Goal: Information Seeking & Learning: Check status

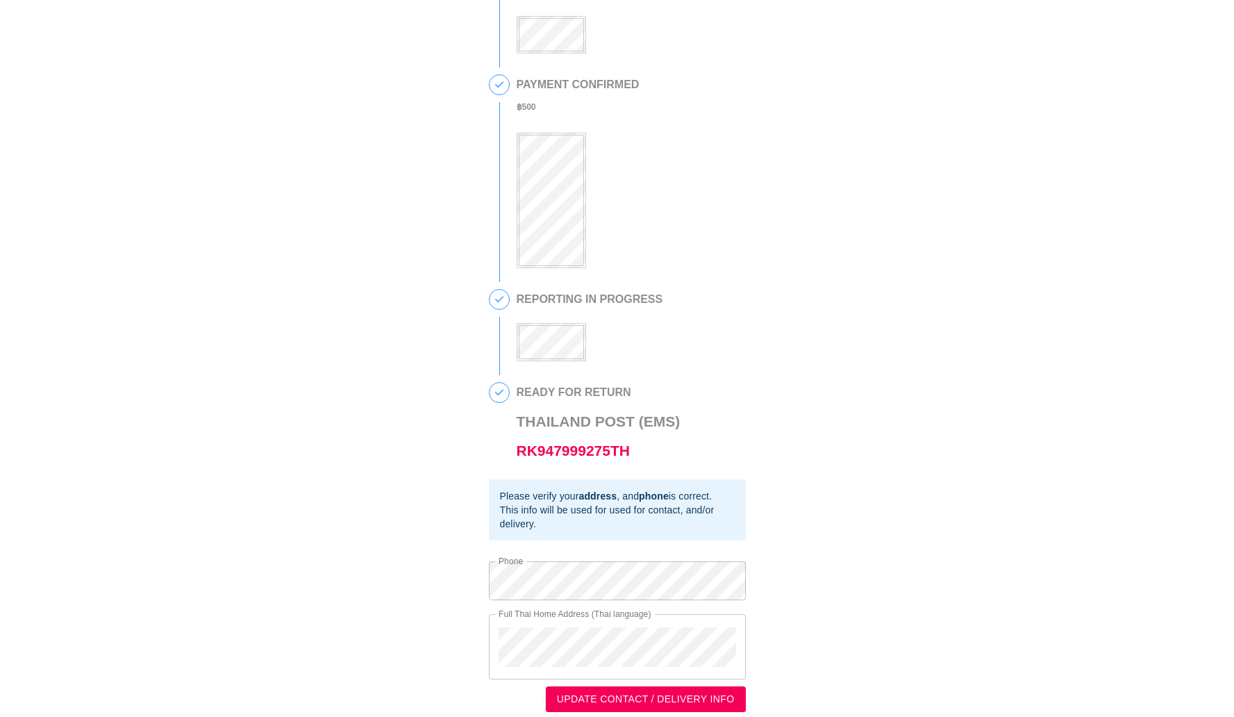
scroll to position [206, 0]
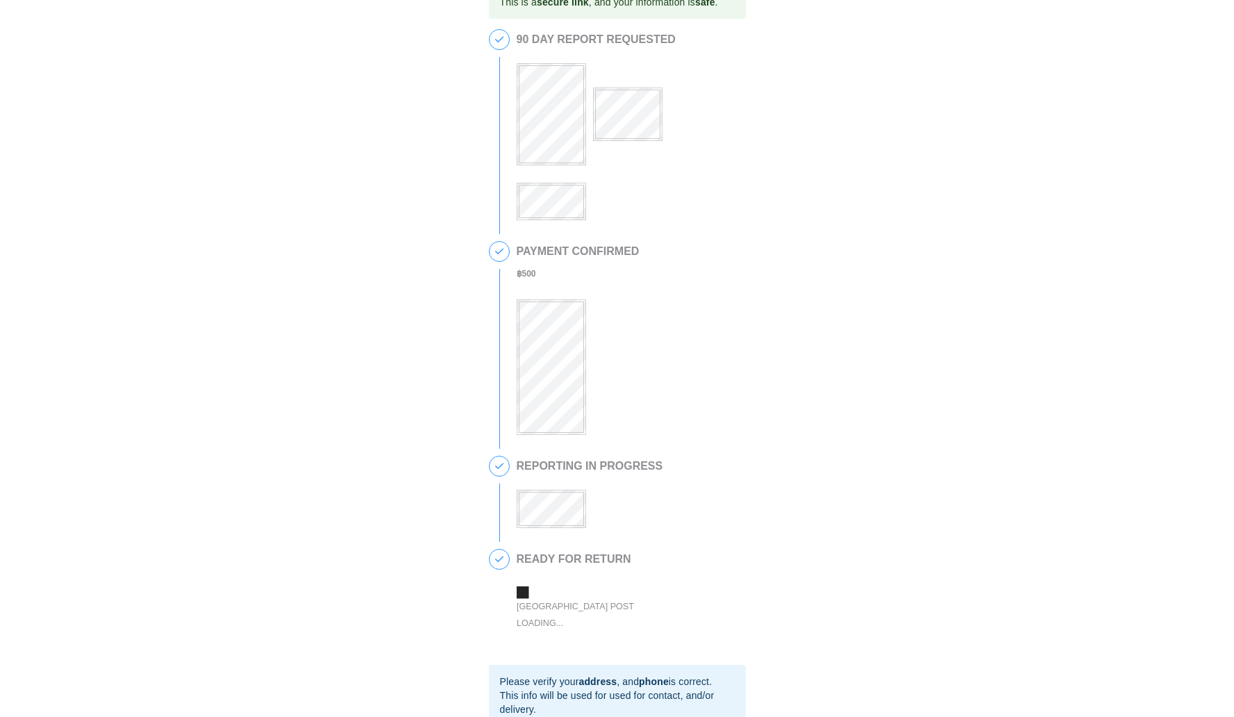
scroll to position [28, 0]
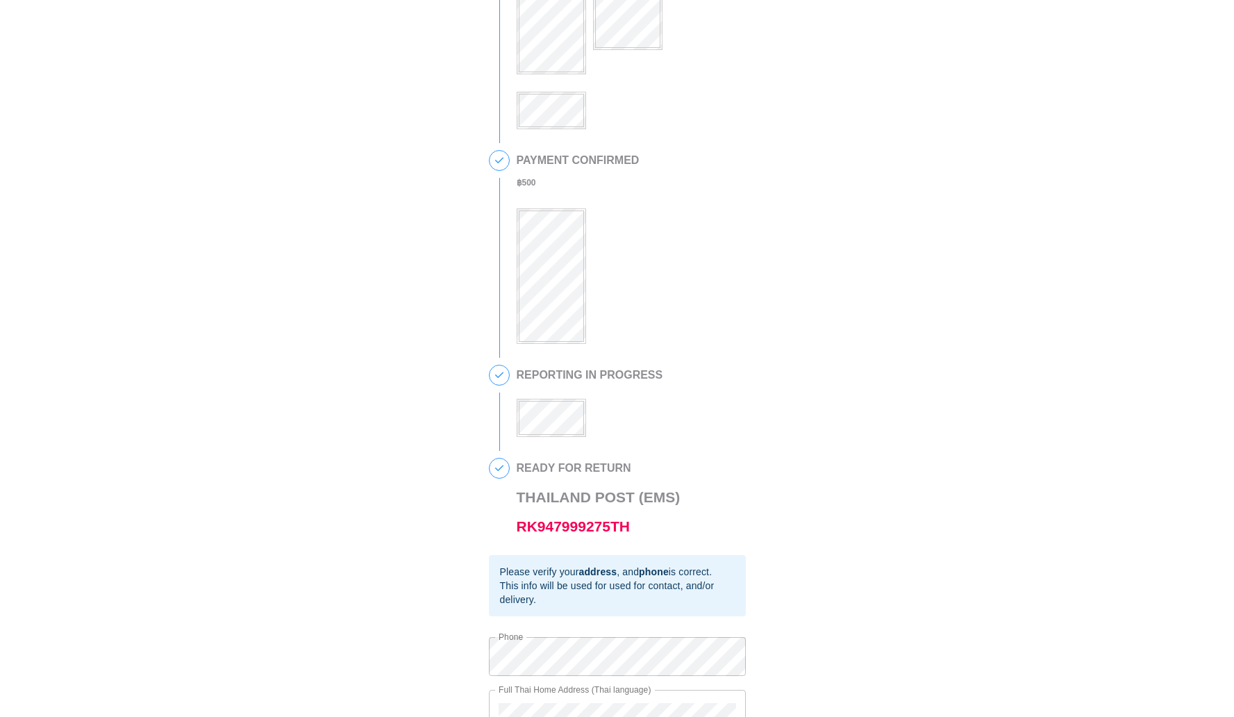
scroll to position [206, 0]
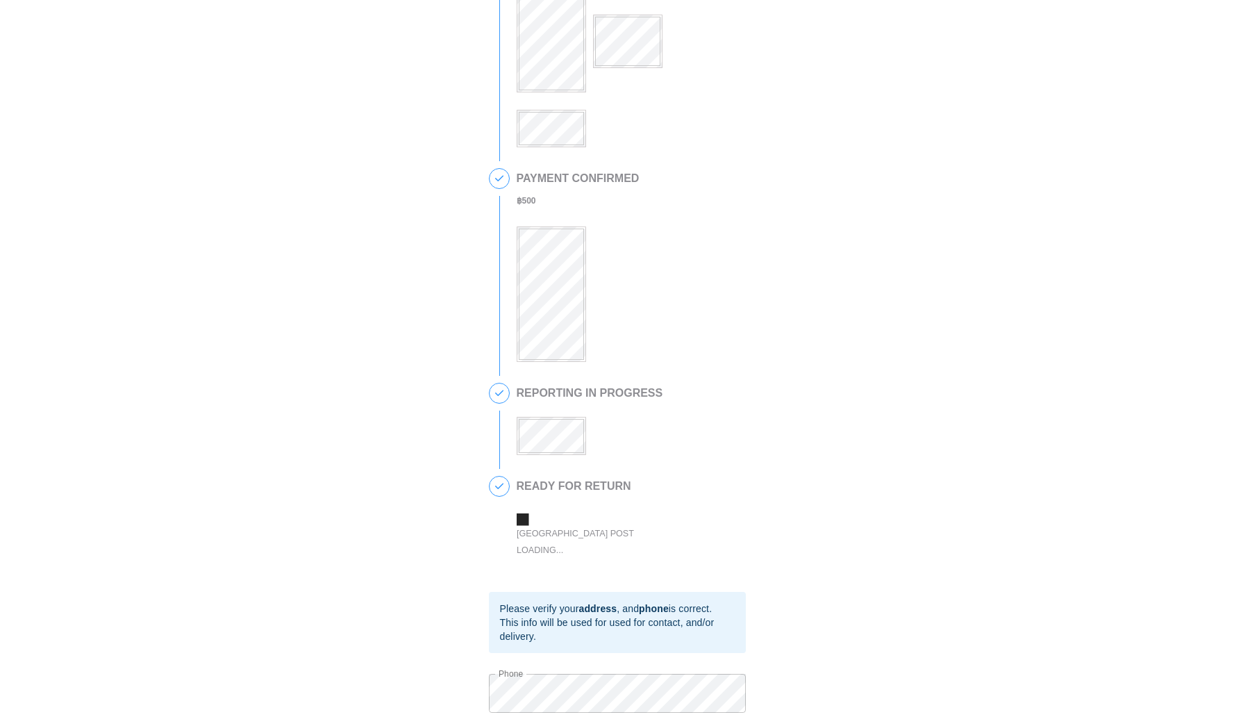
scroll to position [184, 0]
